Goal: Task Accomplishment & Management: Manage account settings

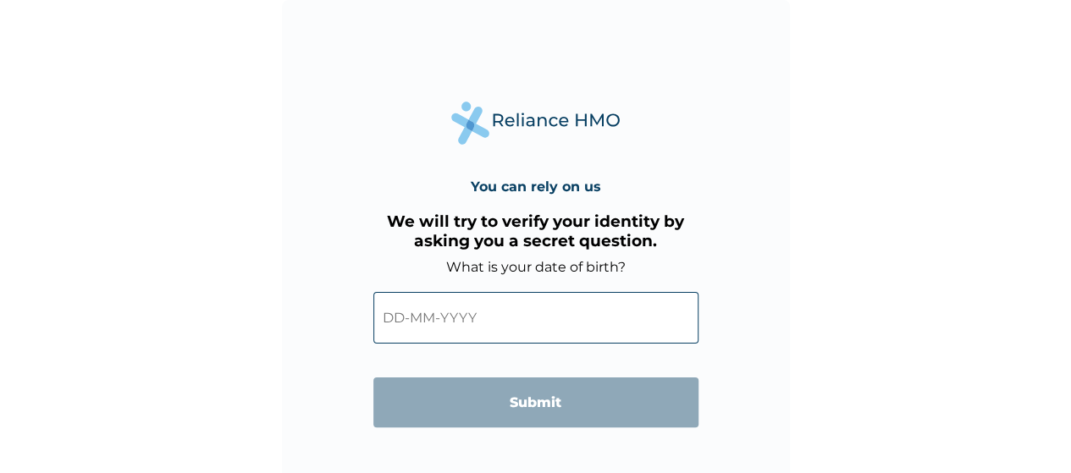
click at [390, 316] on input "text" at bounding box center [535, 318] width 325 height 52
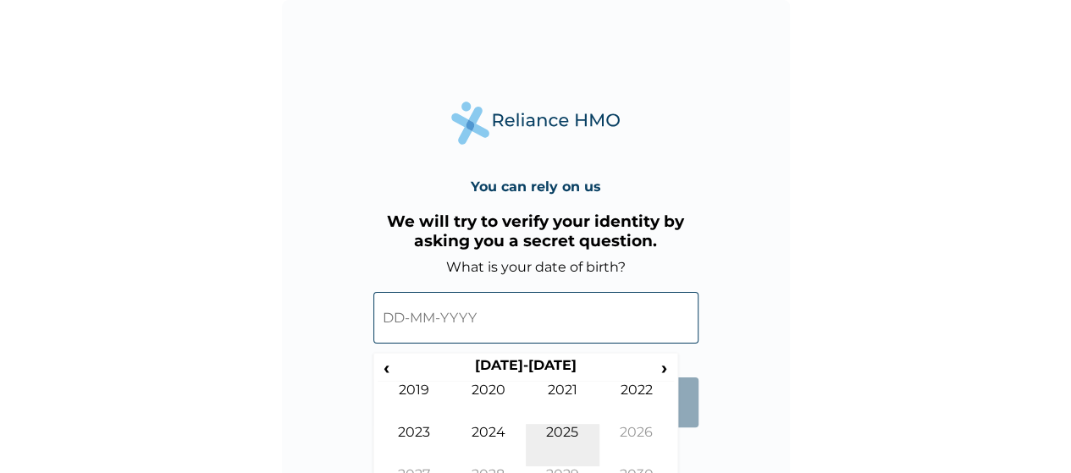
click at [570, 427] on td "2025" at bounding box center [563, 445] width 74 height 42
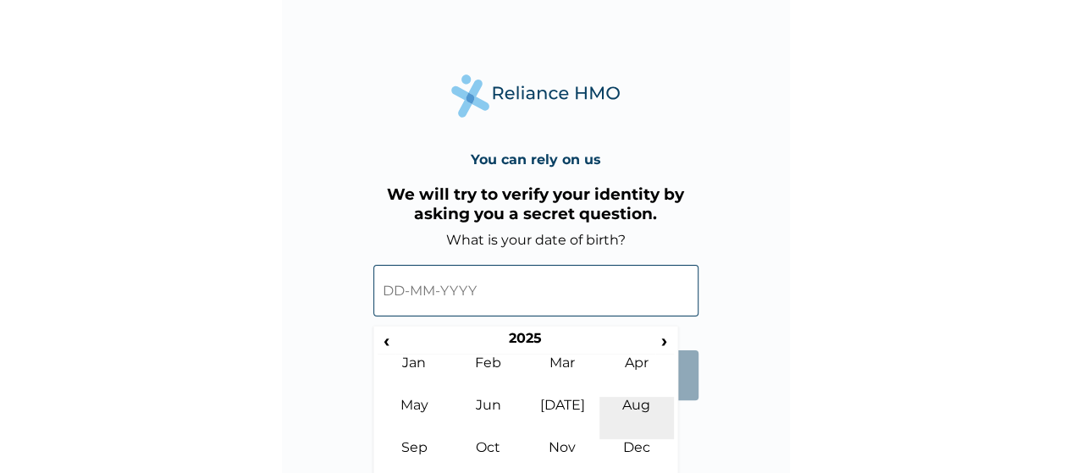
scroll to position [39, 0]
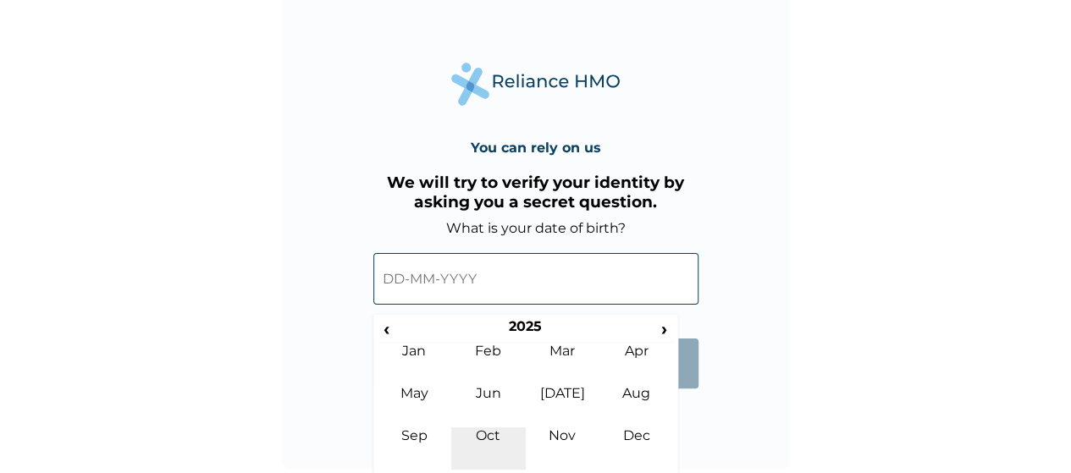
click at [488, 438] on td "Oct" at bounding box center [488, 448] width 74 height 42
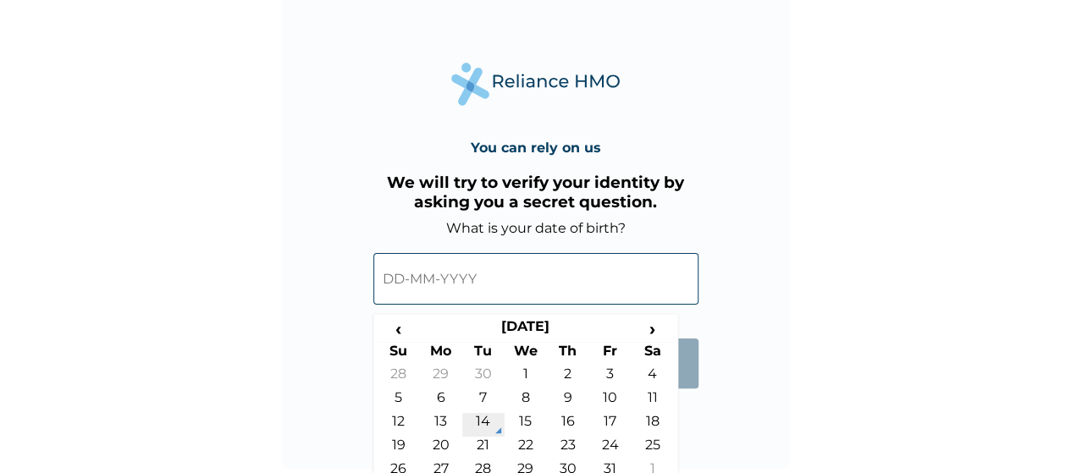
click at [485, 419] on td "14" at bounding box center [483, 425] width 42 height 24
type input "14-10-2025"
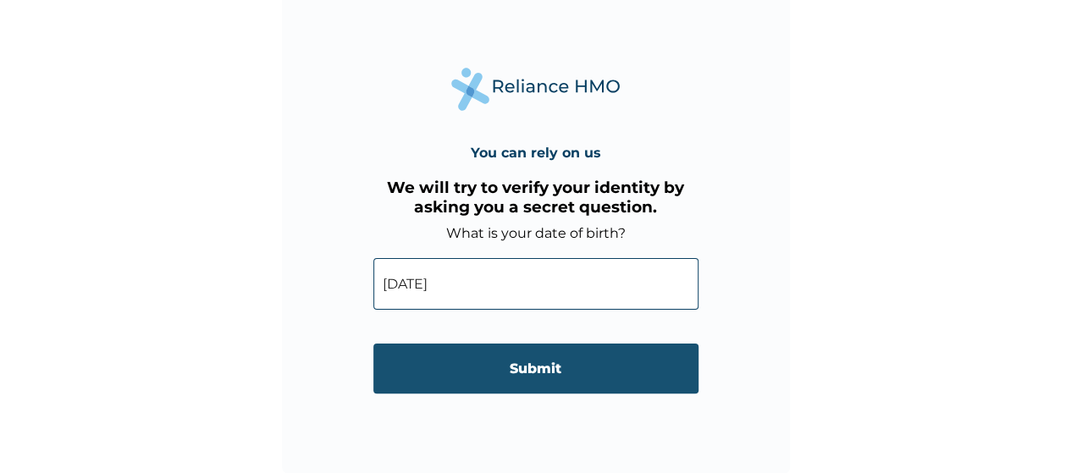
click at [504, 372] on input "Submit" at bounding box center [535, 369] width 325 height 50
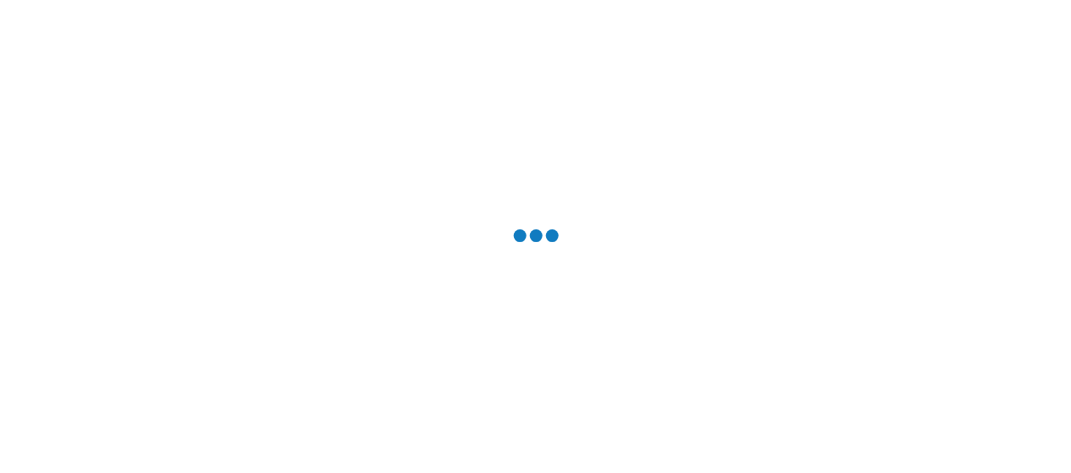
scroll to position [0, 0]
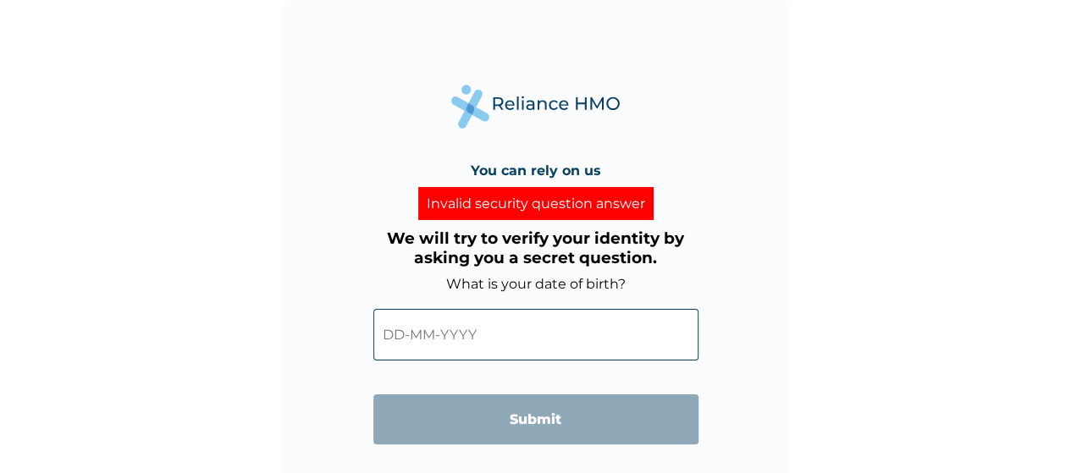
click at [391, 335] on input "text" at bounding box center [535, 335] width 325 height 52
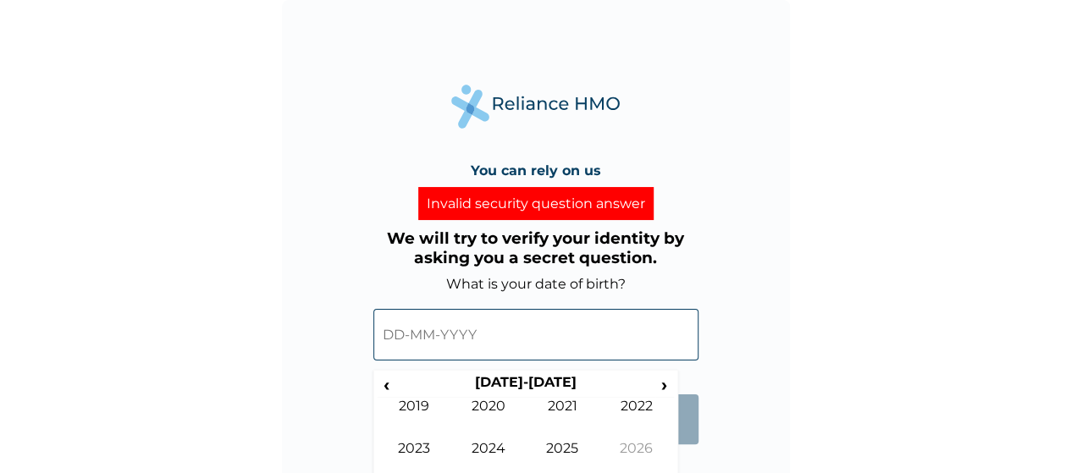
click at [470, 331] on input "text" at bounding box center [535, 335] width 325 height 52
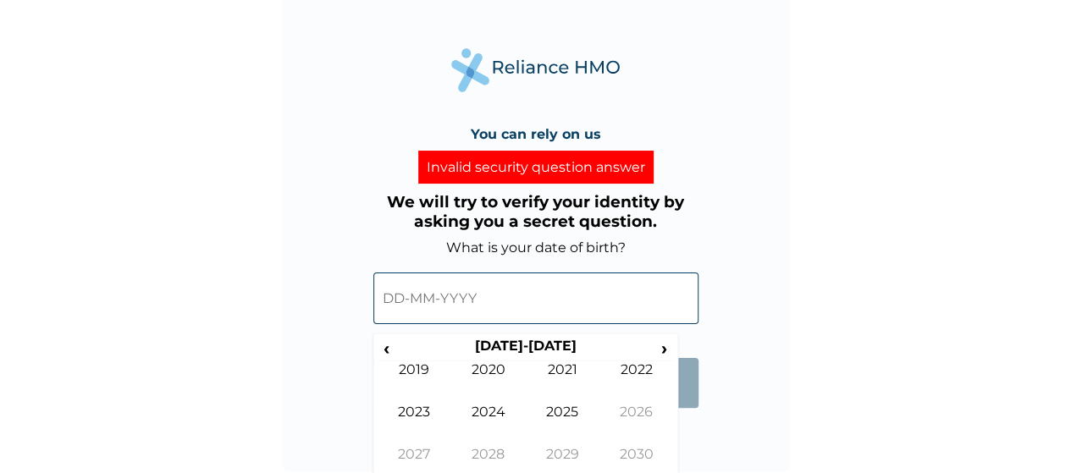
scroll to position [56, 0]
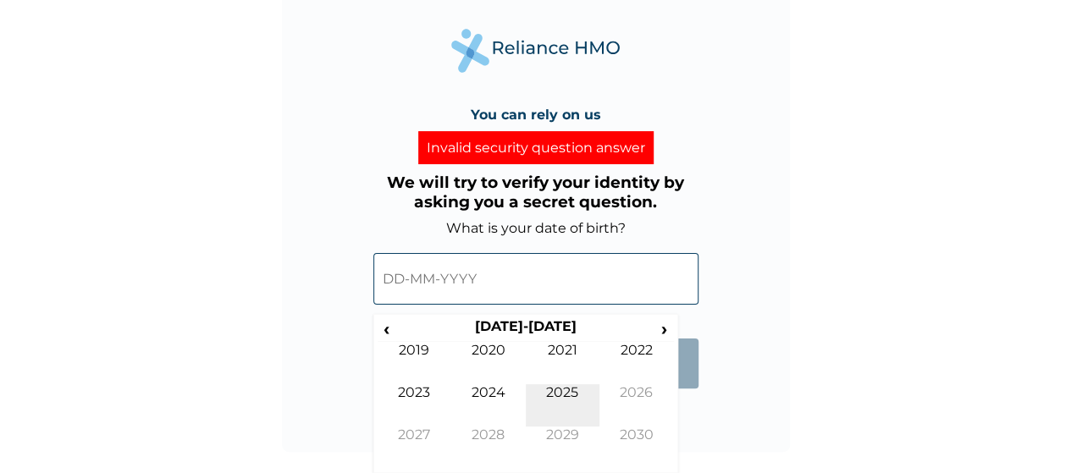
click at [570, 389] on td "2025" at bounding box center [563, 405] width 74 height 42
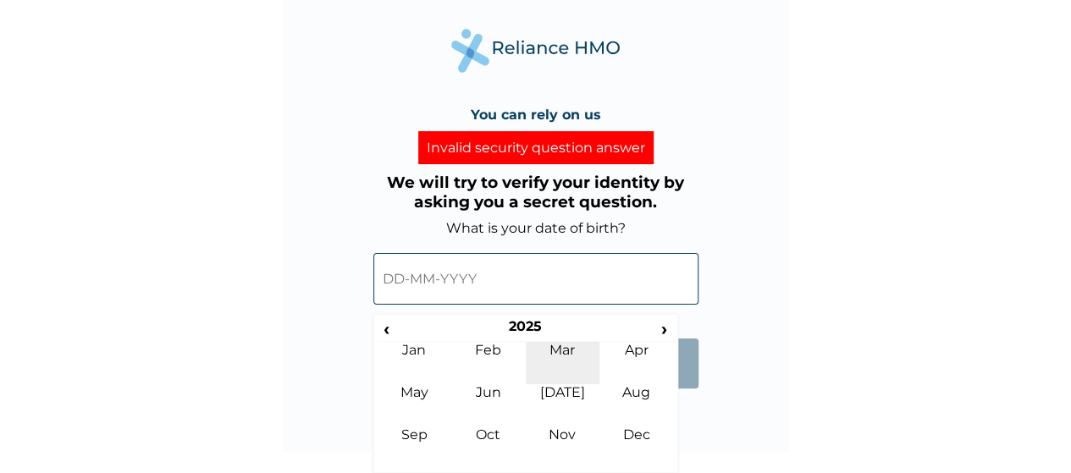
scroll to position [0, 0]
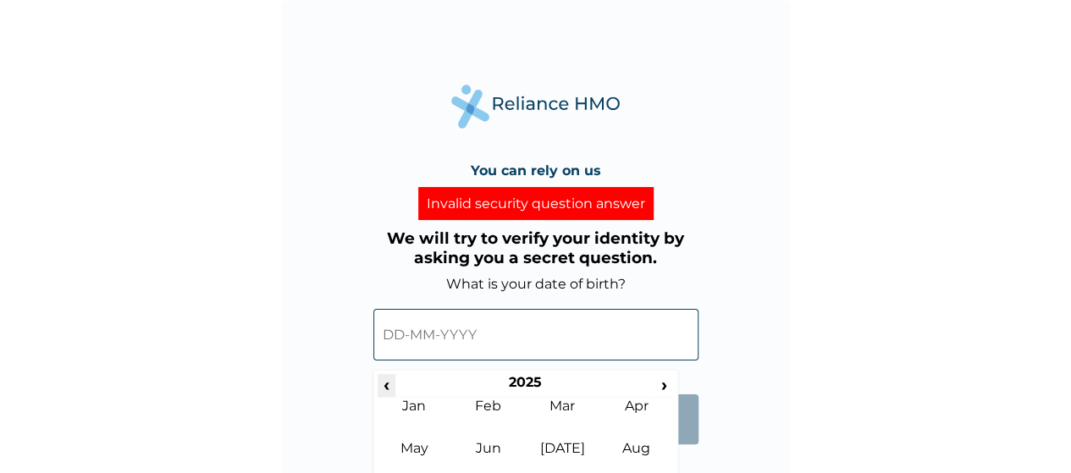
click at [390, 392] on span "‹" at bounding box center [386, 384] width 18 height 21
click at [388, 392] on span "‹" at bounding box center [386, 384] width 18 height 21
click at [386, 392] on span "‹" at bounding box center [386, 384] width 18 height 21
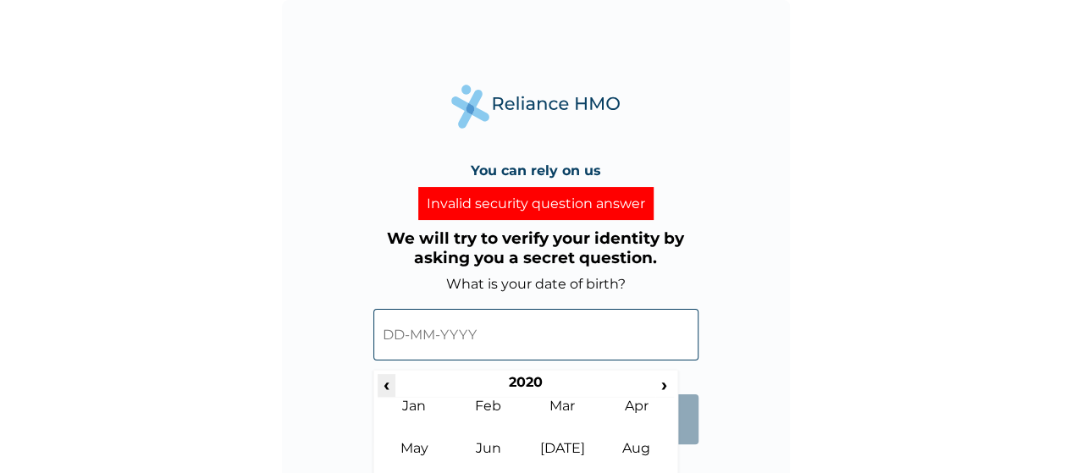
click at [385, 392] on span "‹" at bounding box center [386, 384] width 18 height 21
click at [384, 390] on span "‹" at bounding box center [386, 384] width 18 height 21
click at [384, 388] on span "‹" at bounding box center [386, 384] width 18 height 21
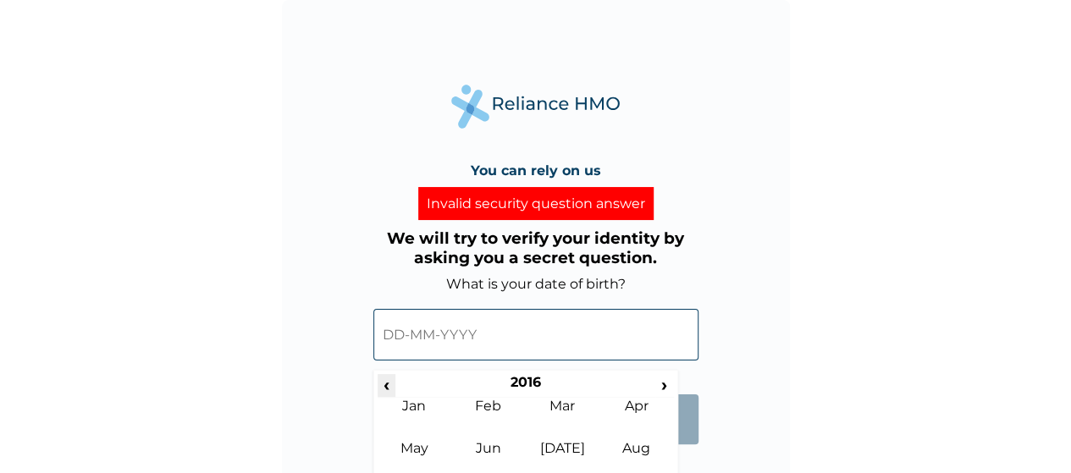
click at [384, 388] on span "‹" at bounding box center [386, 384] width 18 height 21
click at [384, 387] on span "‹" at bounding box center [386, 384] width 18 height 21
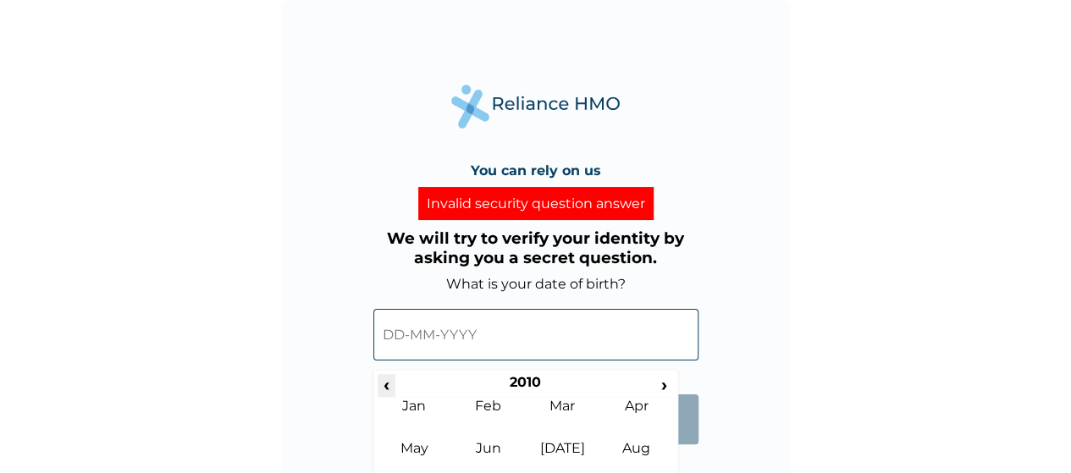
click at [384, 387] on span "‹" at bounding box center [386, 384] width 18 height 21
click at [384, 385] on span "‹" at bounding box center [386, 384] width 18 height 21
click at [384, 384] on span "‹" at bounding box center [386, 384] width 18 height 21
click at [384, 383] on span "‹" at bounding box center [386, 384] width 18 height 21
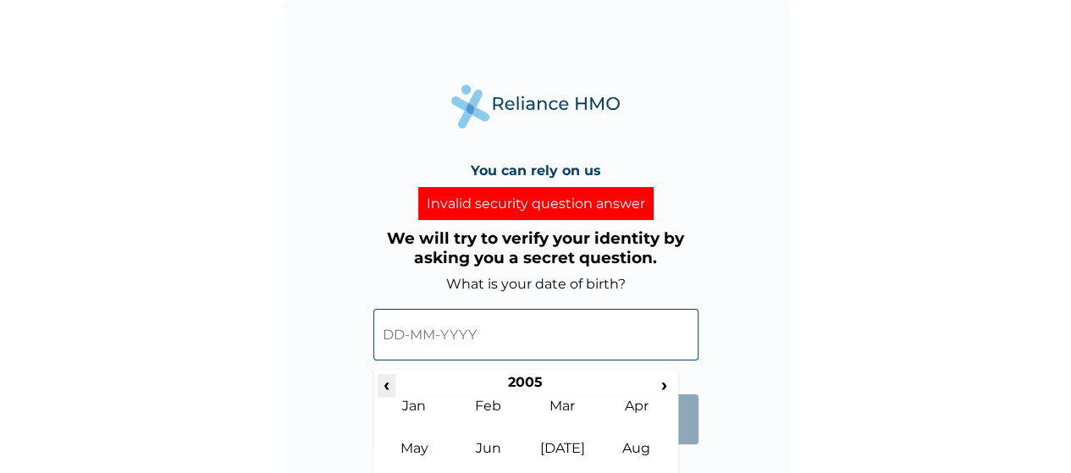
click at [384, 382] on span "‹" at bounding box center [386, 384] width 18 height 21
click at [385, 382] on span "‹" at bounding box center [386, 384] width 18 height 21
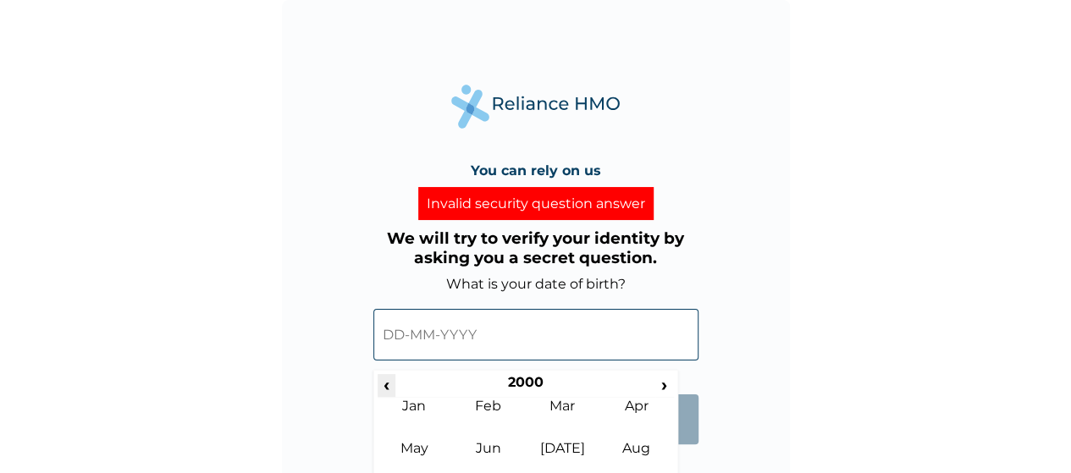
click at [385, 382] on span "‹" at bounding box center [386, 384] width 18 height 21
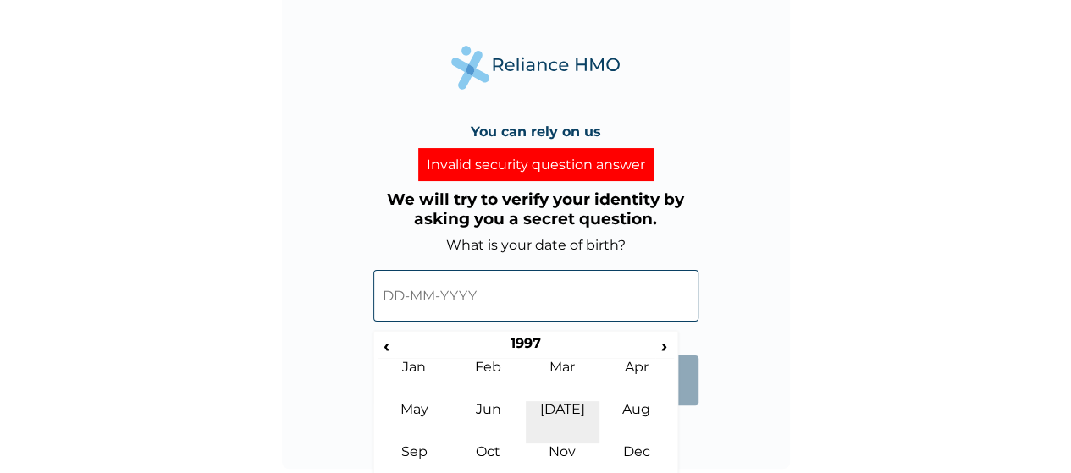
scroll to position [56, 0]
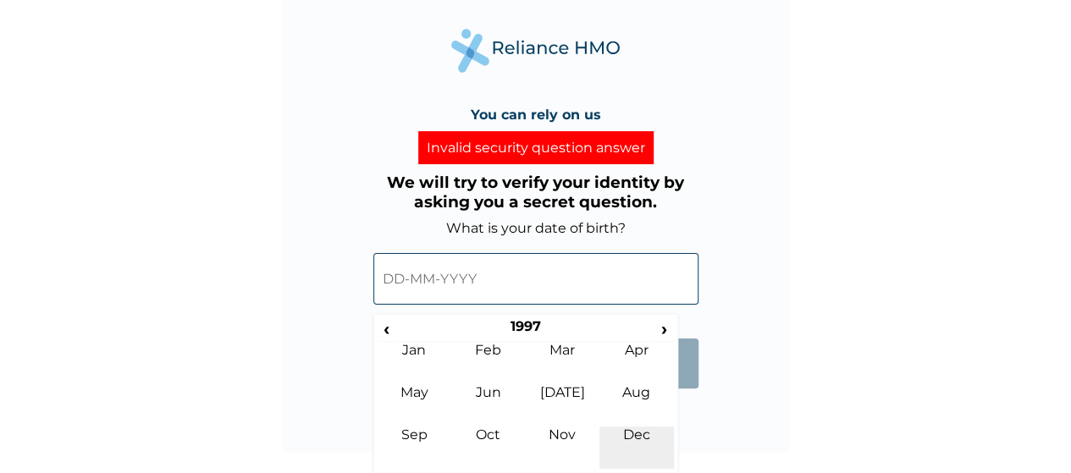
click at [640, 439] on td "Dec" at bounding box center [636, 448] width 74 height 42
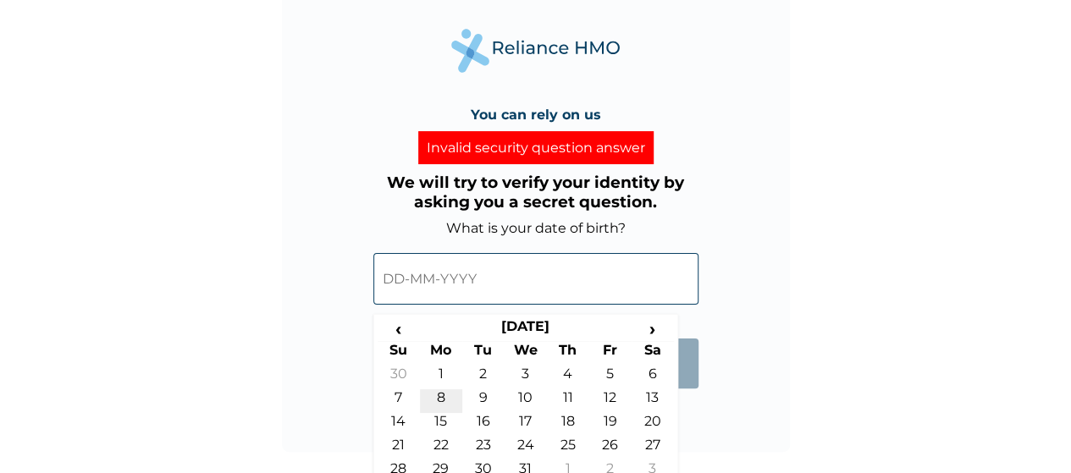
click at [441, 402] on td "8" at bounding box center [441, 401] width 42 height 24
type input "08-12-1997"
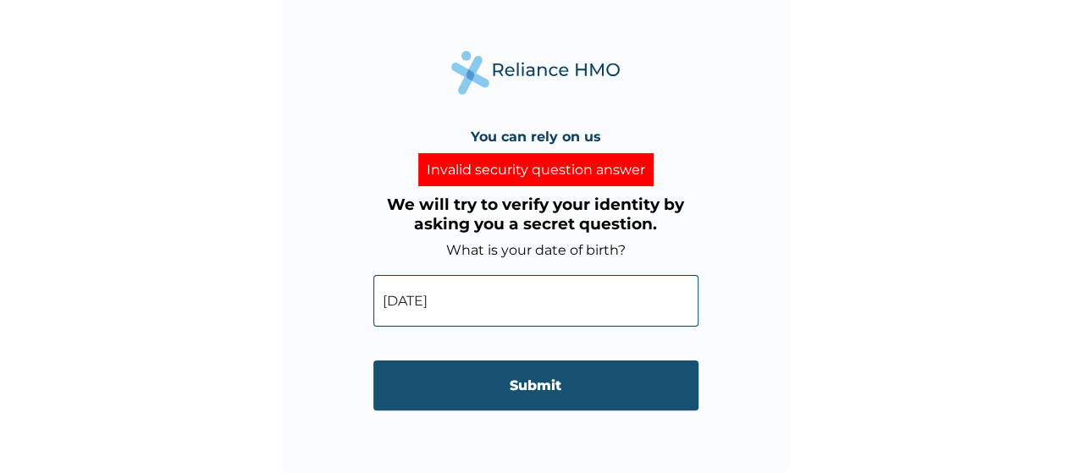
click at [464, 373] on input "Submit" at bounding box center [535, 386] width 325 height 50
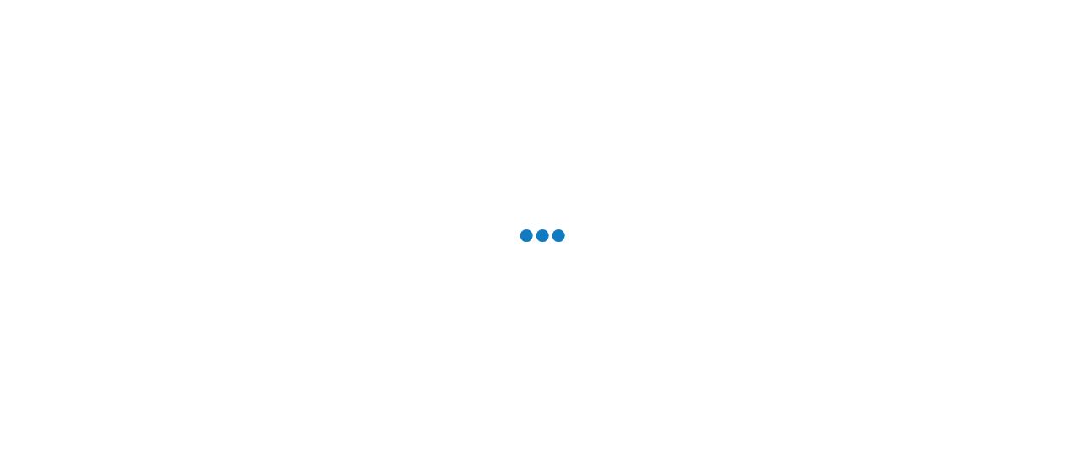
scroll to position [0, 0]
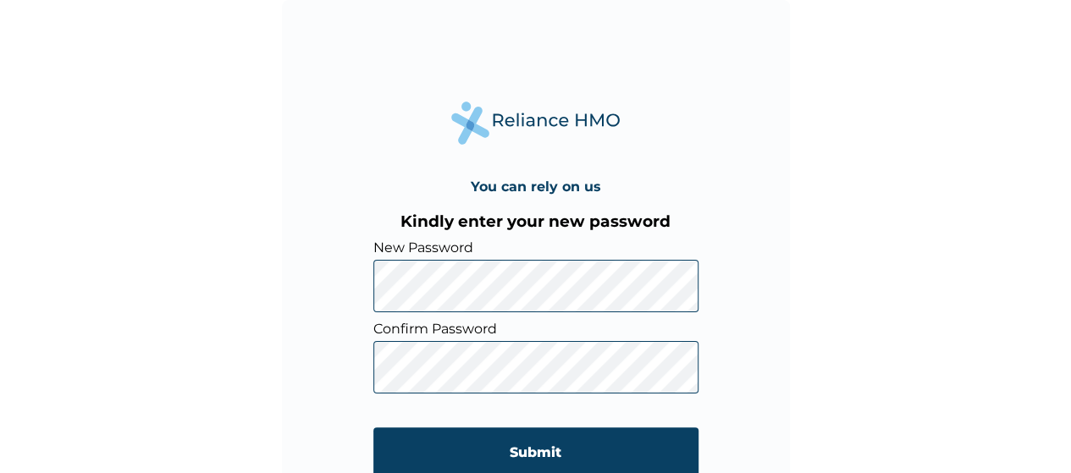
click at [459, 438] on input "Submit" at bounding box center [535, 452] width 325 height 50
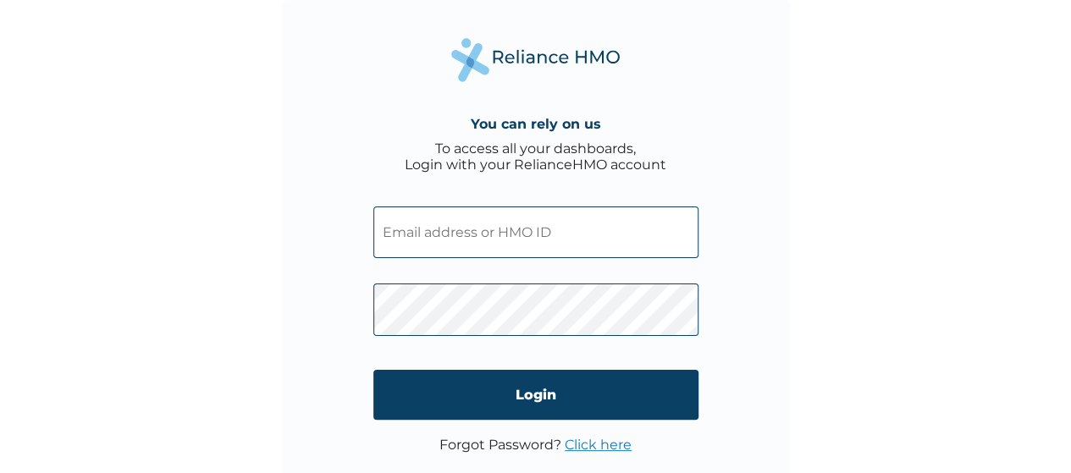
click at [442, 239] on input "text" at bounding box center [535, 233] width 325 height 52
click at [432, 239] on input "text" at bounding box center [535, 233] width 325 height 52
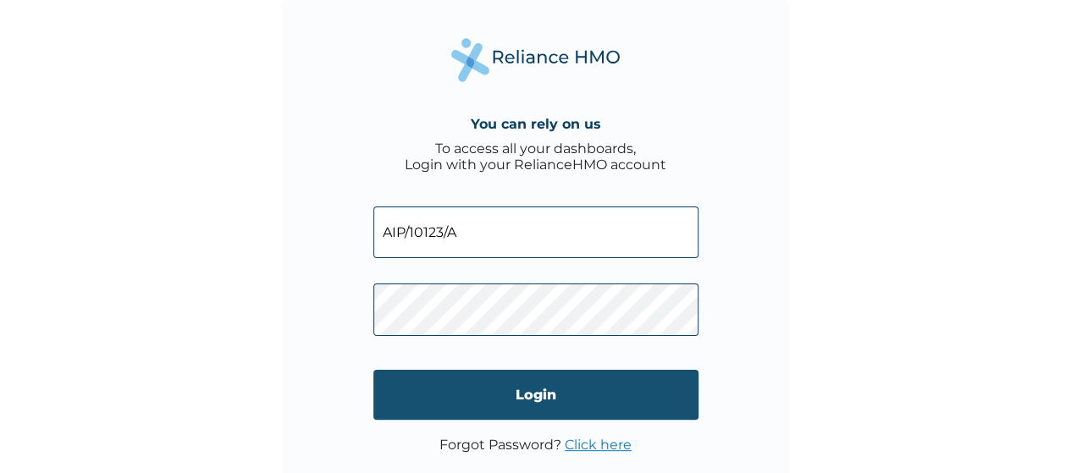
type input "AIP/10123/A"
click at [560, 399] on input "Login" at bounding box center [535, 395] width 325 height 50
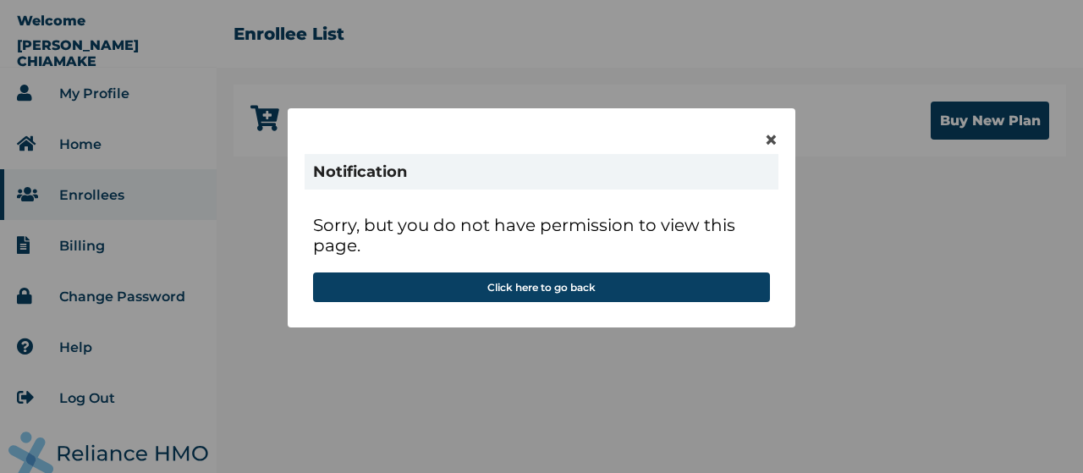
click at [992, 239] on div "× Notification Sorry, but you do not have permission to view this page. Click h…" at bounding box center [541, 236] width 1083 height 473
click at [772, 138] on span "×" at bounding box center [771, 139] width 14 height 29
